Goal: Transaction & Acquisition: Download file/media

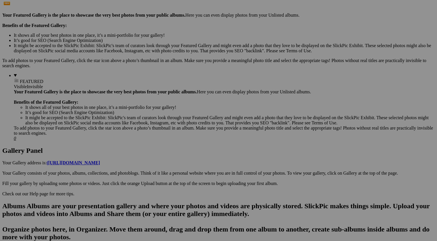
scroll to position [170, 0]
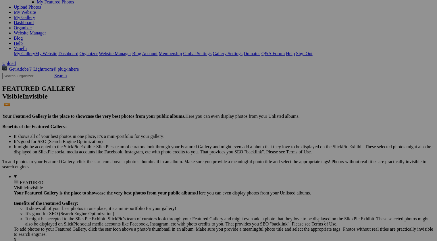
scroll to position [69, 0]
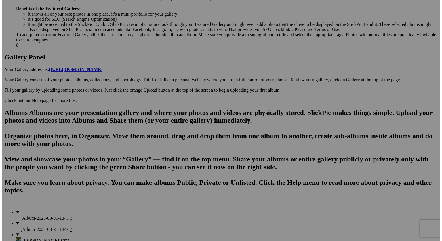
scroll to position [263, 0]
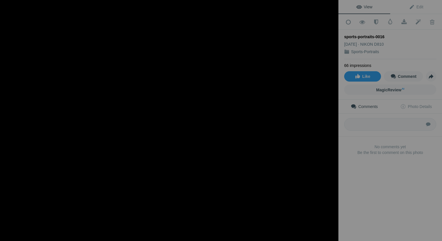
click at [205, 59] on img at bounding box center [156, 133] width 399 height 266
click at [208, 59] on img at bounding box center [169, 121] width 338 height 226
click at [208, 59] on img at bounding box center [167, 123] width 352 height 235
click at [208, 59] on img at bounding box center [161, 132] width 399 height 266
click at [285, 39] on img at bounding box center [162, 131] width 399 height 266
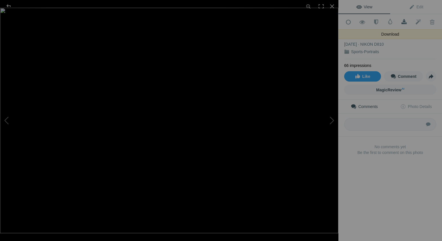
click at [402, 22] on span at bounding box center [404, 22] width 14 height 6
